Goal: Transaction & Acquisition: Purchase product/service

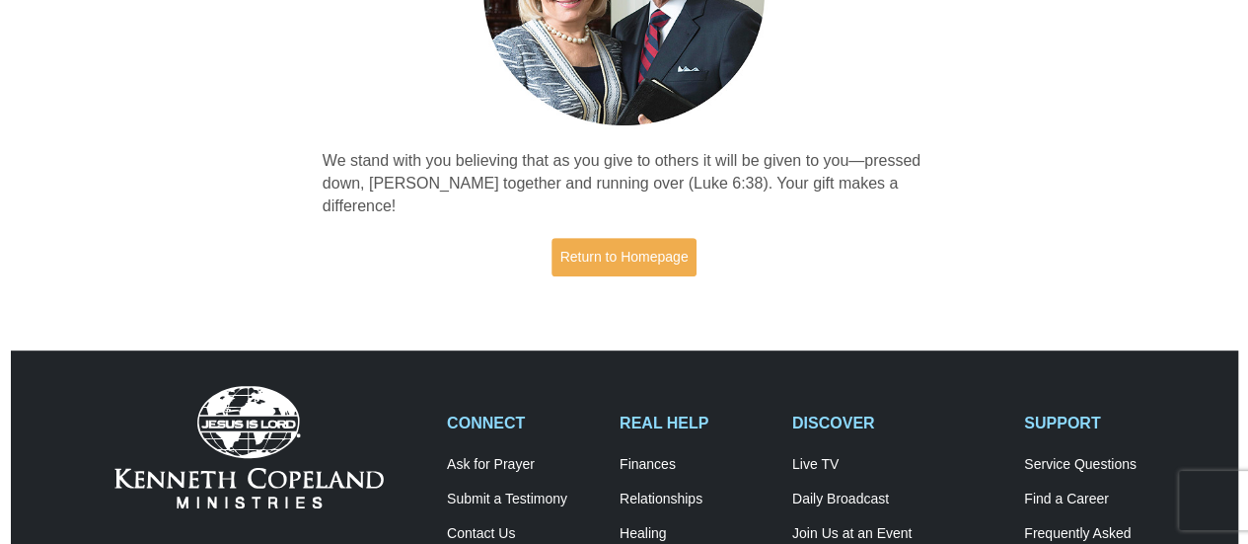
scroll to position [277, 0]
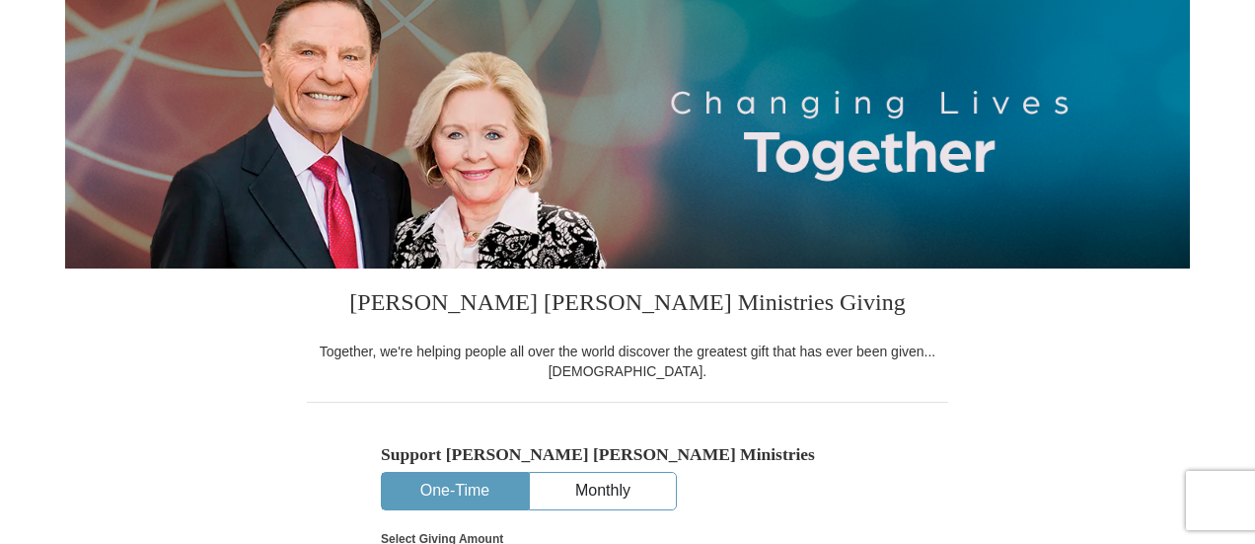
select select "OH"
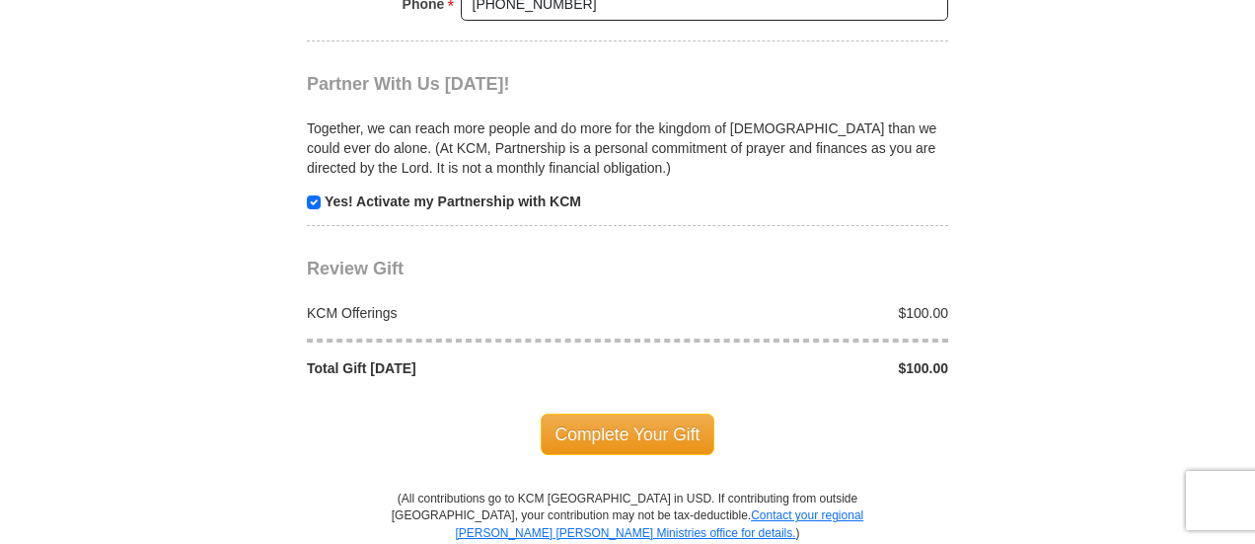
scroll to position [2030, 0]
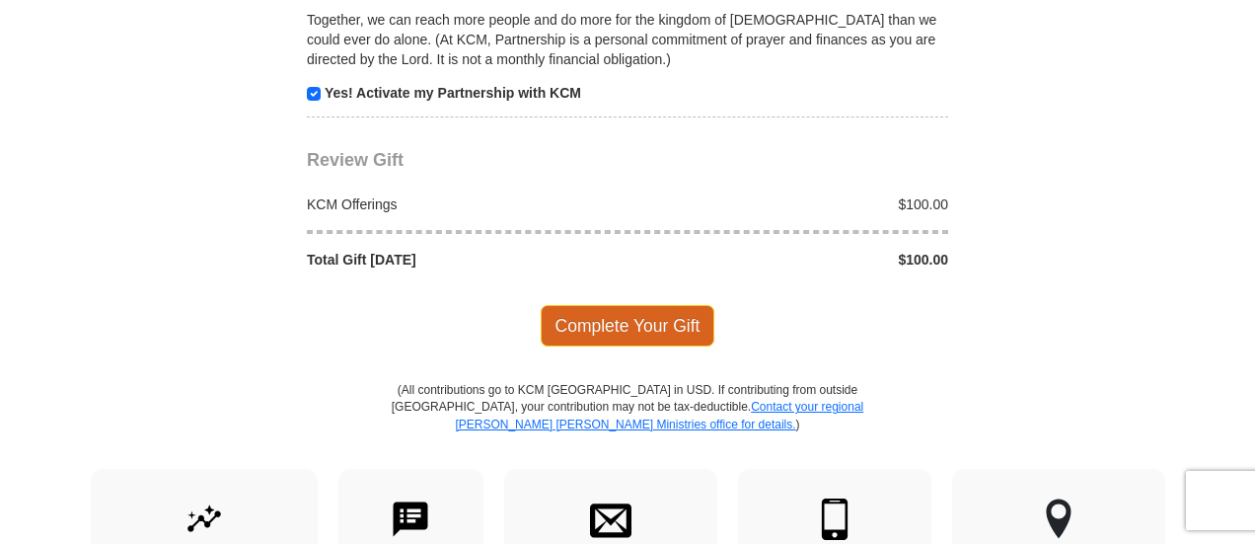
click at [601, 305] on span "Complete Your Gift" at bounding box center [628, 325] width 175 height 41
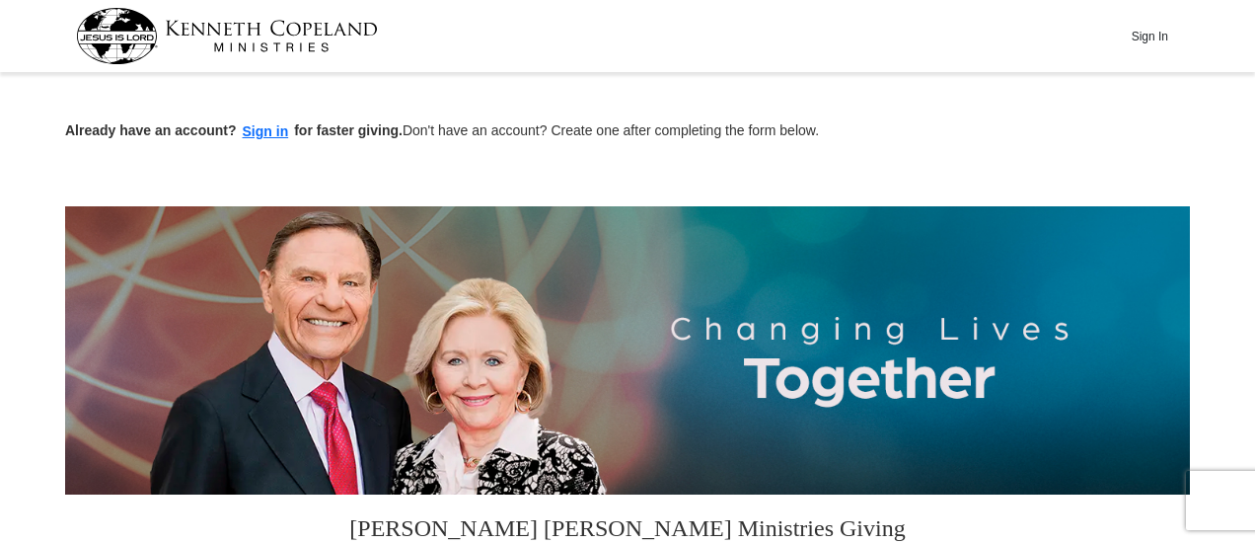
select select "OH"
click at [272, 132] on button "Sign in" at bounding box center [266, 131] width 58 height 23
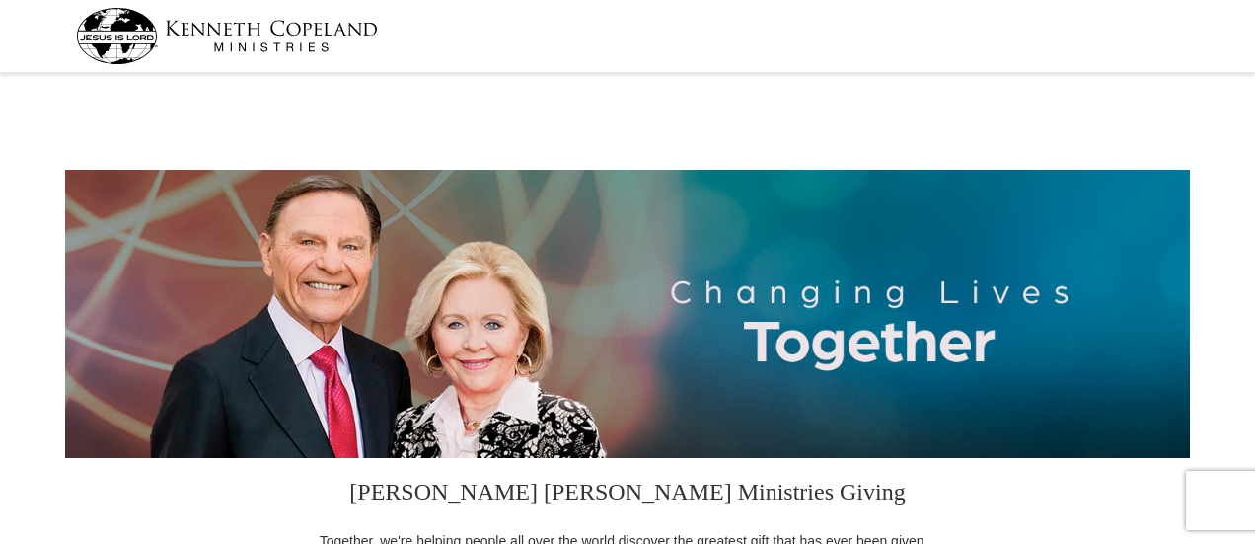
select select "OH"
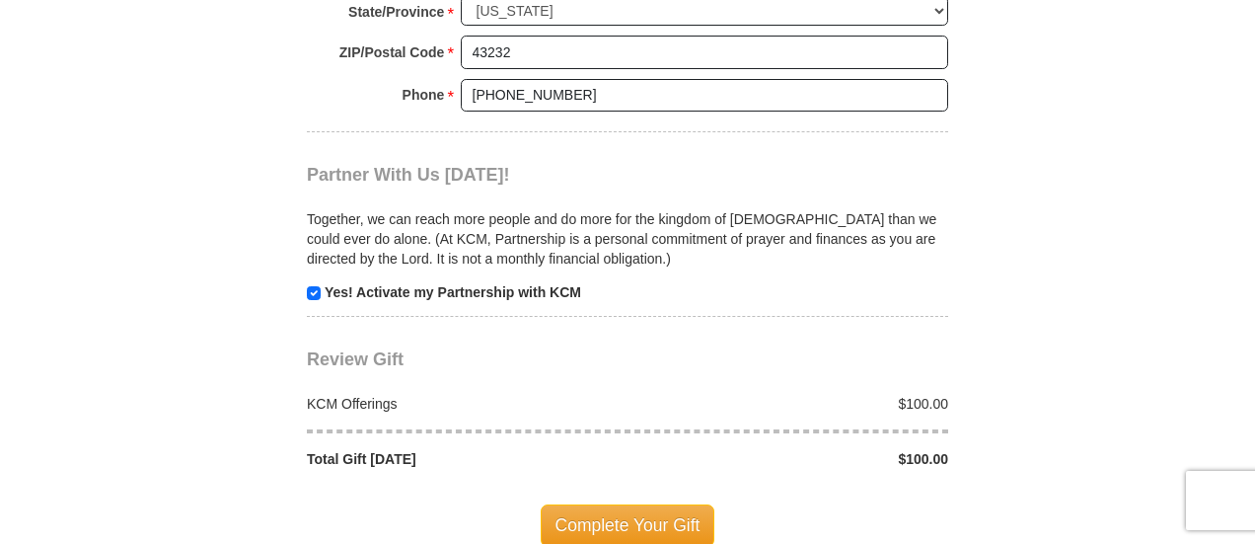
scroll to position [1721, 0]
click at [314, 285] on input "checkbox" at bounding box center [314, 292] width 14 height 14
checkbox input "false"
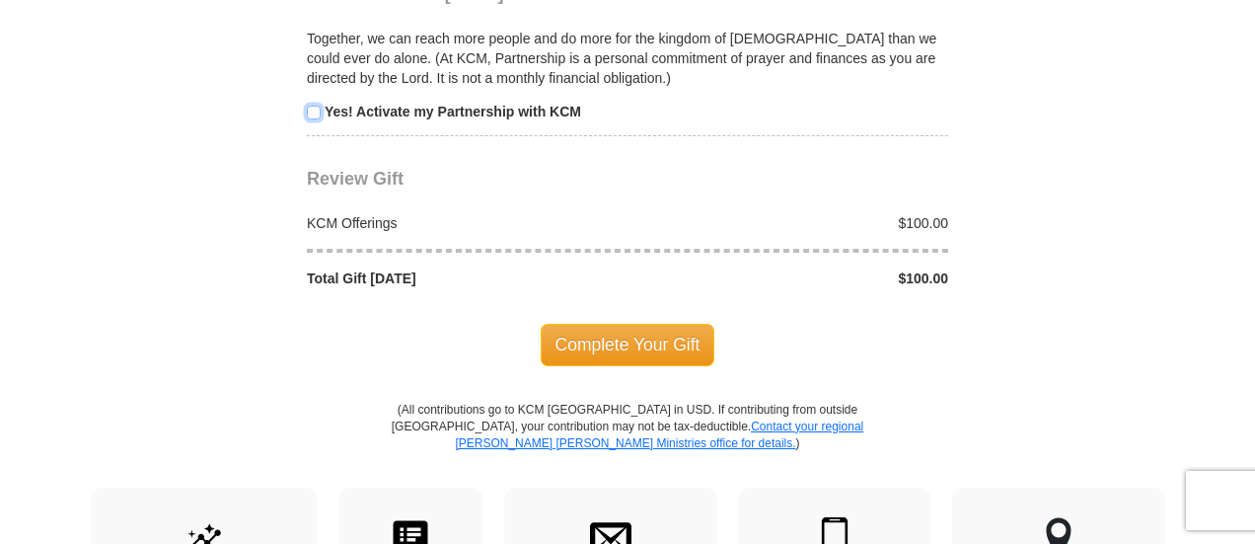
scroll to position [1900, 0]
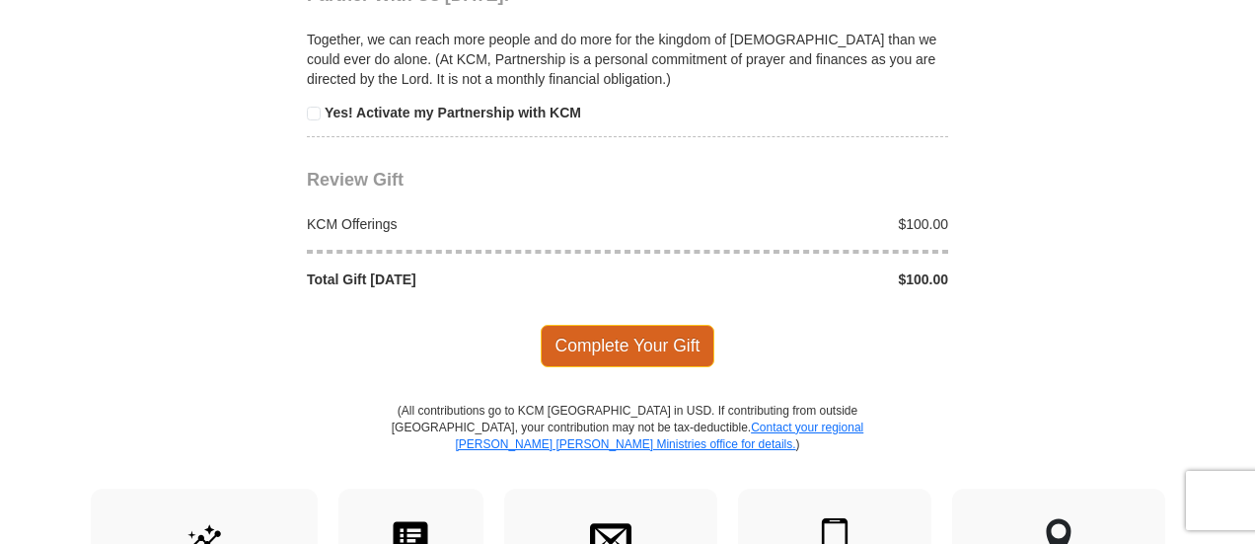
click at [604, 331] on span "Complete Your Gift" at bounding box center [628, 345] width 175 height 41
